Goal: Transaction & Acquisition: Purchase product/service

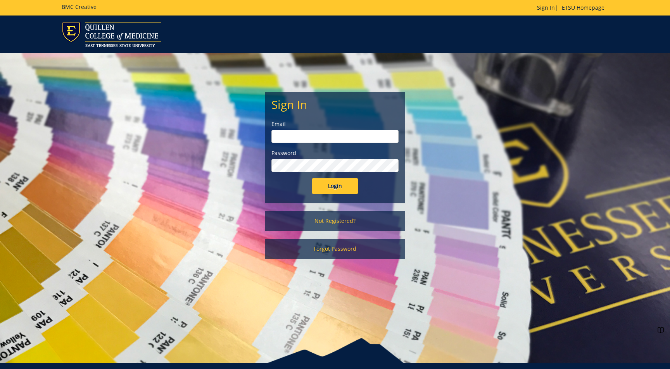
click at [286, 138] on input "email" at bounding box center [334, 136] width 127 height 13
type input "berrydw@etsu.edu"
click at [333, 183] on input "Login" at bounding box center [335, 186] width 47 height 16
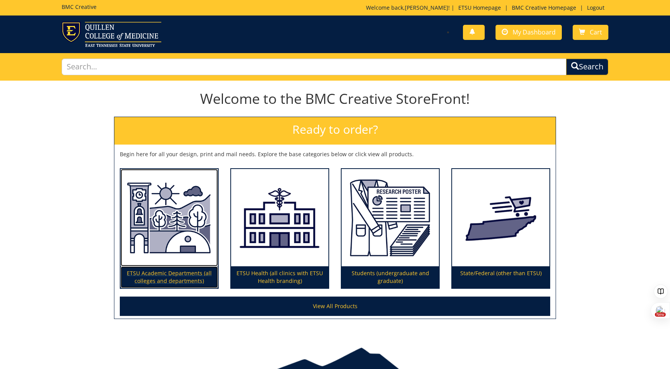
click at [193, 274] on p "ETSU Academic Departments (all colleges and departments)" at bounding box center [169, 277] width 97 height 22
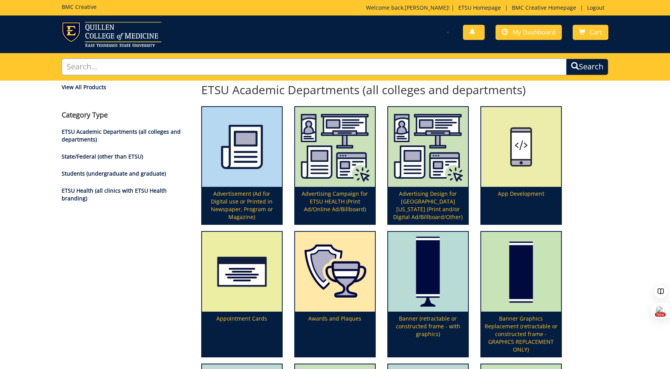
click at [123, 62] on input "text" at bounding box center [314, 67] width 505 height 17
type input "Poster"
click at [566, 59] on button "Search" at bounding box center [587, 67] width 42 height 17
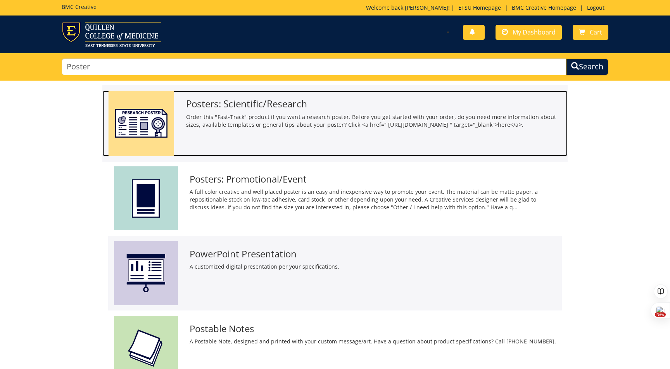
click at [202, 129] on p "Order this "Fast-Track" product if you want a research poster. Before you get s…" at bounding box center [374, 121] width 376 height 16
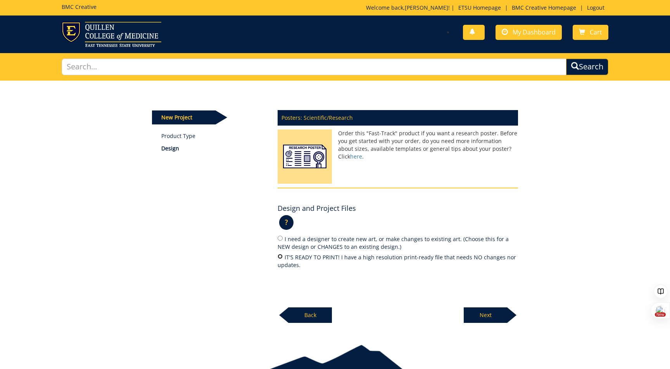
click at [279, 257] on input "IT'S READY TO PRINT! I have a high resolution print-ready file that needs NO ch…" at bounding box center [280, 256] width 5 height 5
radio input "true"
click at [476, 317] on p "Next" at bounding box center [485, 315] width 43 height 16
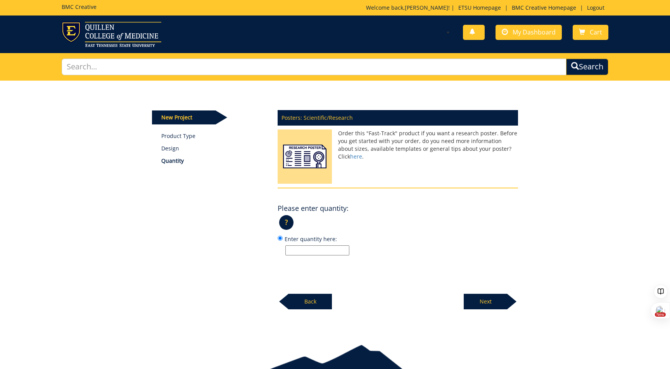
click at [319, 246] on input "Enter quantity here:" at bounding box center [317, 250] width 64 height 10
type input "1"
click at [469, 301] on p "Next" at bounding box center [485, 302] width 43 height 16
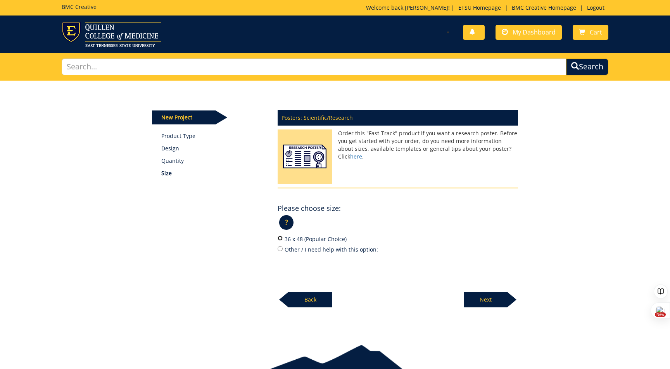
click at [281, 238] on input "36 x 48 (Popular Choice)" at bounding box center [280, 238] width 5 height 5
radio input "true"
click at [498, 301] on p "Next" at bounding box center [485, 300] width 43 height 16
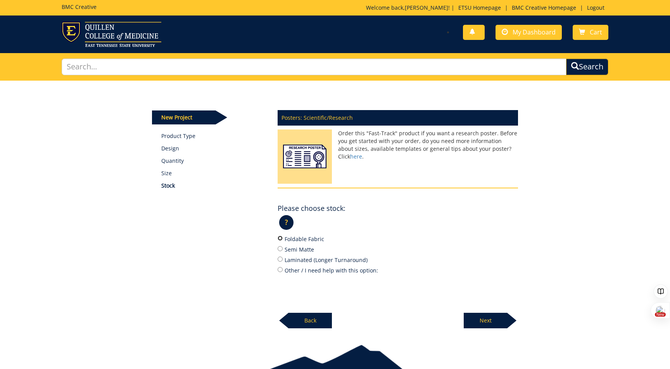
click at [281, 239] on input "Foldable Fabric" at bounding box center [280, 238] width 5 height 5
radio input "true"
click at [495, 320] on p "Next" at bounding box center [485, 321] width 43 height 16
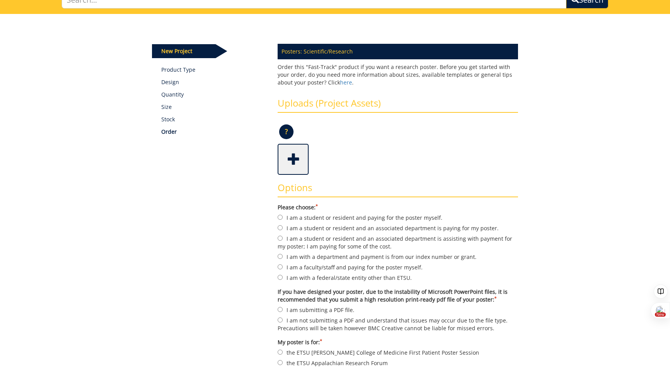
scroll to position [68, 0]
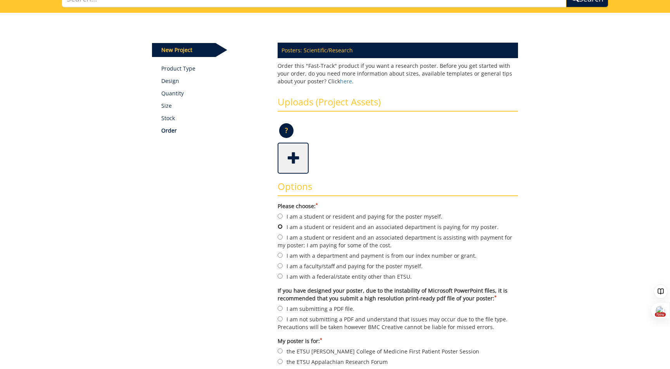
click at [279, 228] on input "I am a student or resident and an associated department is paying for my poster." at bounding box center [280, 226] width 5 height 5
radio input "true"
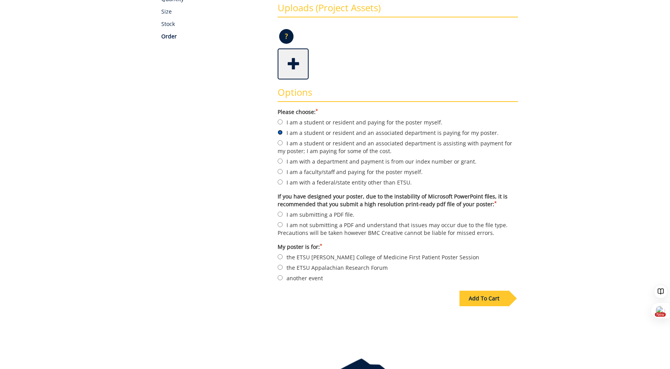
scroll to position [162, 0]
click at [281, 213] on input "I am submitting a PDF file." at bounding box center [280, 213] width 5 height 5
radio input "true"
click at [280, 276] on input "another event" at bounding box center [280, 277] width 5 height 5
radio input "true"
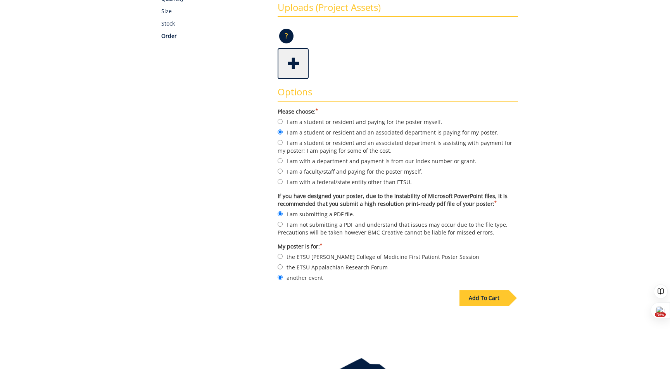
click at [474, 295] on div "Add To Cart" at bounding box center [483, 298] width 49 height 16
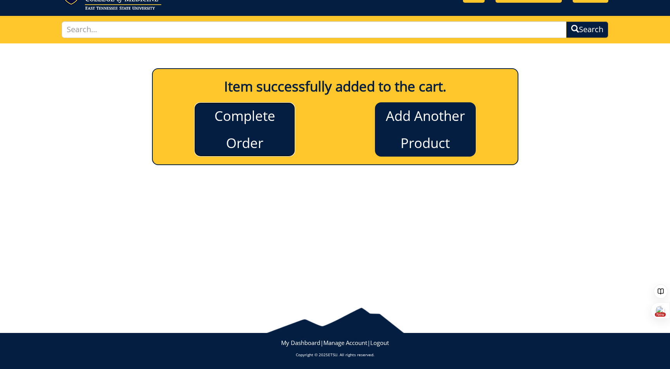
click at [265, 130] on link "Complete Order" at bounding box center [244, 129] width 101 height 54
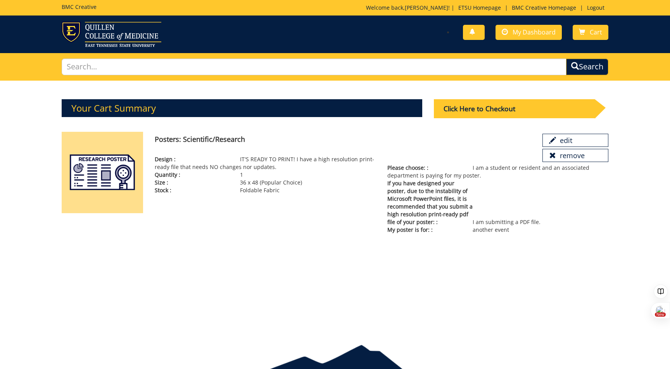
click at [440, 226] on span "My poster is for: :" at bounding box center [429, 230] width 85 height 8
click at [435, 233] on span "My poster is for: :" at bounding box center [429, 230] width 85 height 8
click at [461, 110] on div "Click Here to Checkout" at bounding box center [514, 108] width 161 height 19
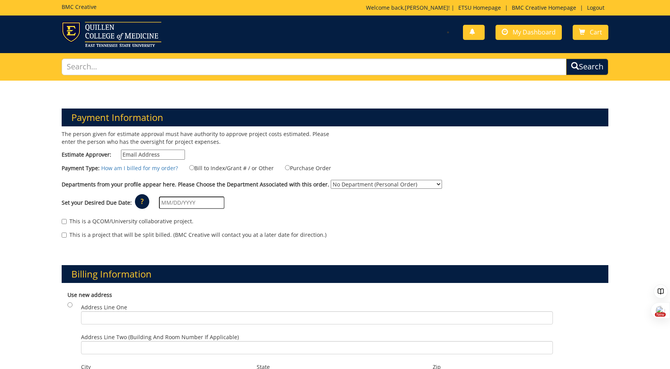
click at [165, 154] on input "Estimate Approver:" at bounding box center [153, 155] width 64 height 10
click at [166, 156] on input "Estimate Approver:" at bounding box center [153, 155] width 64 height 10
click at [121, 140] on p "The person given for estimate approval must have authority to approve project c…" at bounding box center [195, 138] width 267 height 16
click at [367, 184] on select "No Department (Personal Order) ETSU Health - Internal Medicine (MEAC)" at bounding box center [386, 184] width 111 height 9
select select "215"
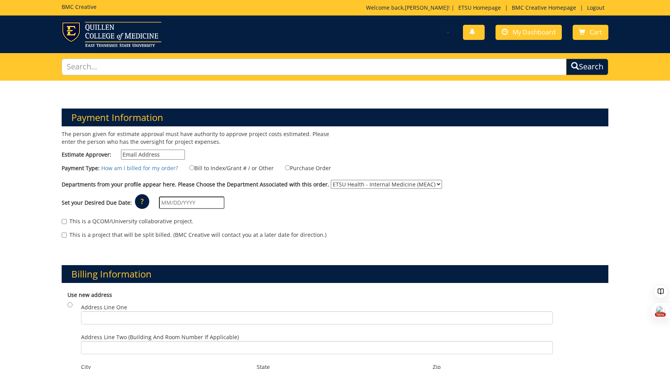
click at [341, 180] on select "No Department (Personal Order) ETSU Health - Internal Medicine (MEAC)" at bounding box center [386, 184] width 111 height 9
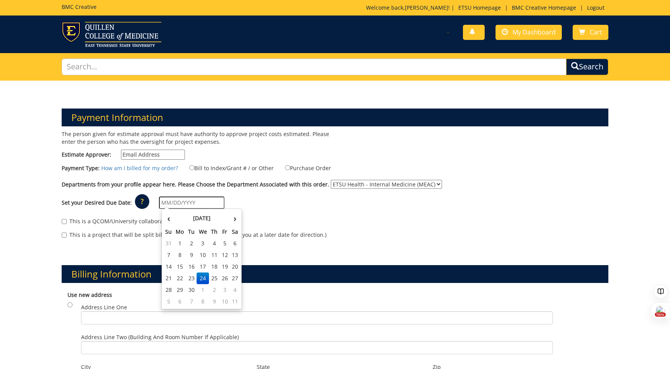
click at [197, 202] on input "text" at bounding box center [192, 203] width 66 height 12
click at [235, 217] on th "›" at bounding box center [235, 218] width 10 height 16
click at [203, 252] on td "8" at bounding box center [203, 255] width 12 height 12
type input "[DATE]"
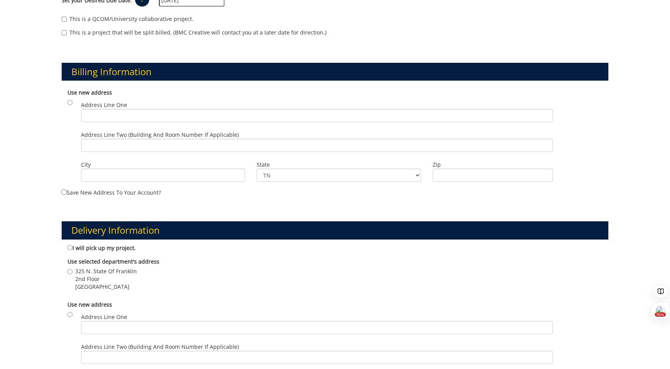
scroll to position [207, 0]
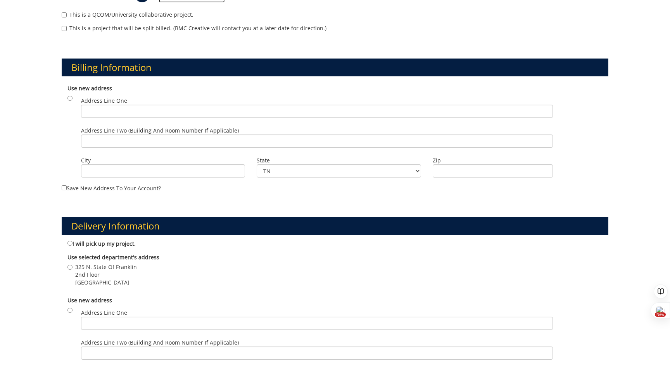
click at [67, 243] on div "I will pick up my project." at bounding box center [335, 244] width 547 height 10
click at [69, 243] on input "I will pick up my project." at bounding box center [69, 243] width 5 height 5
radio input "true"
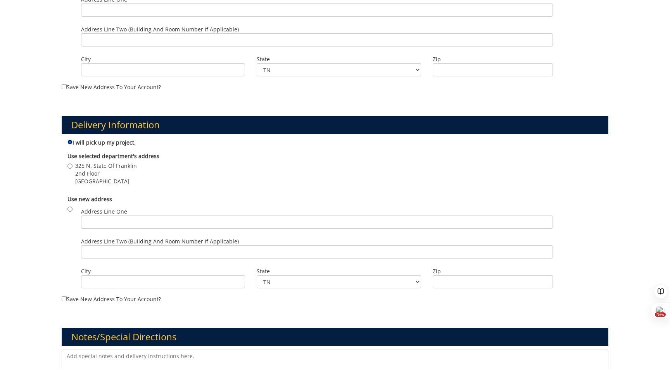
scroll to position [309, 0]
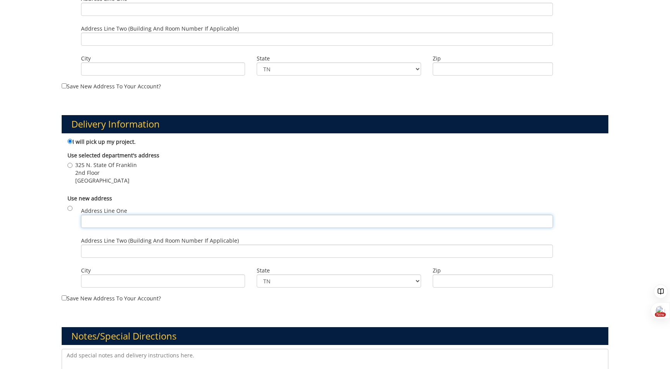
click at [95, 220] on input "Address Line One" at bounding box center [317, 221] width 472 height 13
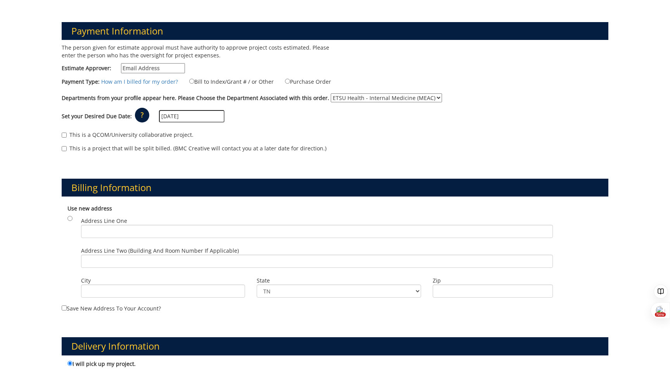
scroll to position [87, 0]
